Goal: Navigation & Orientation: Find specific page/section

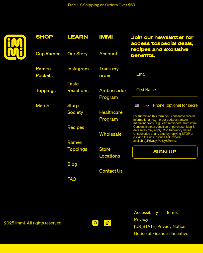
scroll to position [2263, 0]
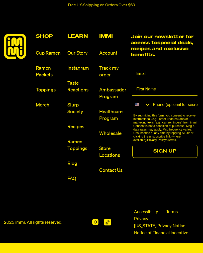
click at [78, 57] on link "Our Story" at bounding box center [81, 53] width 28 height 7
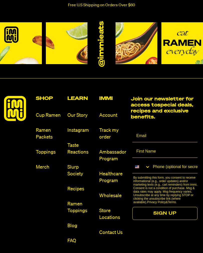
scroll to position [509, 0]
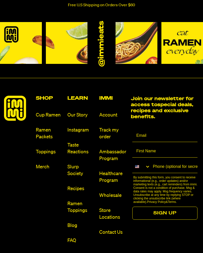
click at [73, 241] on link "FAQ" at bounding box center [81, 240] width 28 height 7
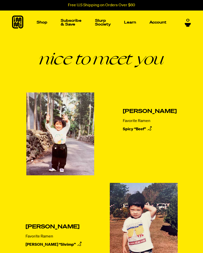
scroll to position [517, 0]
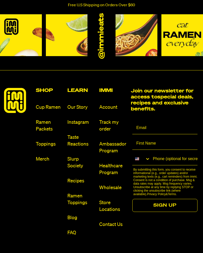
click at [110, 205] on link "Store Locations" at bounding box center [113, 206] width 28 height 14
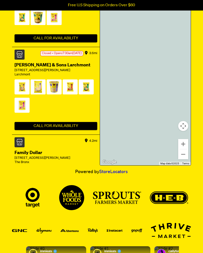
scroll to position [355, 0]
click at [187, 159] on button "Zoom out" at bounding box center [183, 154] width 10 height 10
click at [188, 149] on button "Zoom in" at bounding box center [183, 144] width 10 height 10
click at [161, 92] on div at bounding box center [145, 39] width 91 height 252
click at [156, 97] on div at bounding box center [145, 39] width 91 height 252
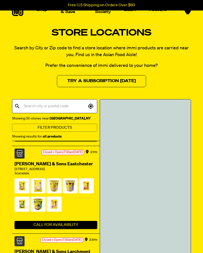
scroll to position [3, 0]
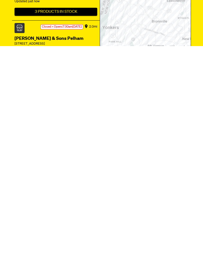
scroll to position [207, 0]
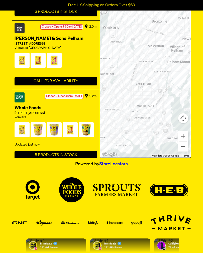
click at [185, 151] on button "Zoom out" at bounding box center [183, 146] width 10 height 10
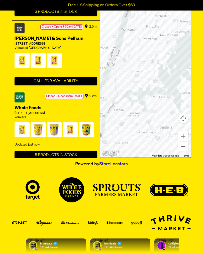
click at [185, 151] on button "Zoom out" at bounding box center [183, 146] width 10 height 10
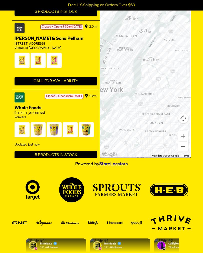
click at [185, 141] on button "Zoom in" at bounding box center [183, 136] width 10 height 10
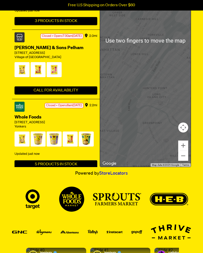
scroll to position [197, 0]
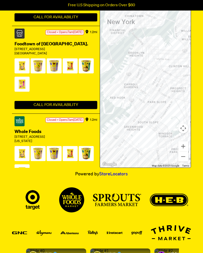
click at [147, 47] on div at bounding box center [145, 41] width 91 height 252
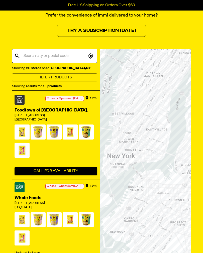
scroll to position [68, 0]
